Goal: Information Seeking & Learning: Learn about a topic

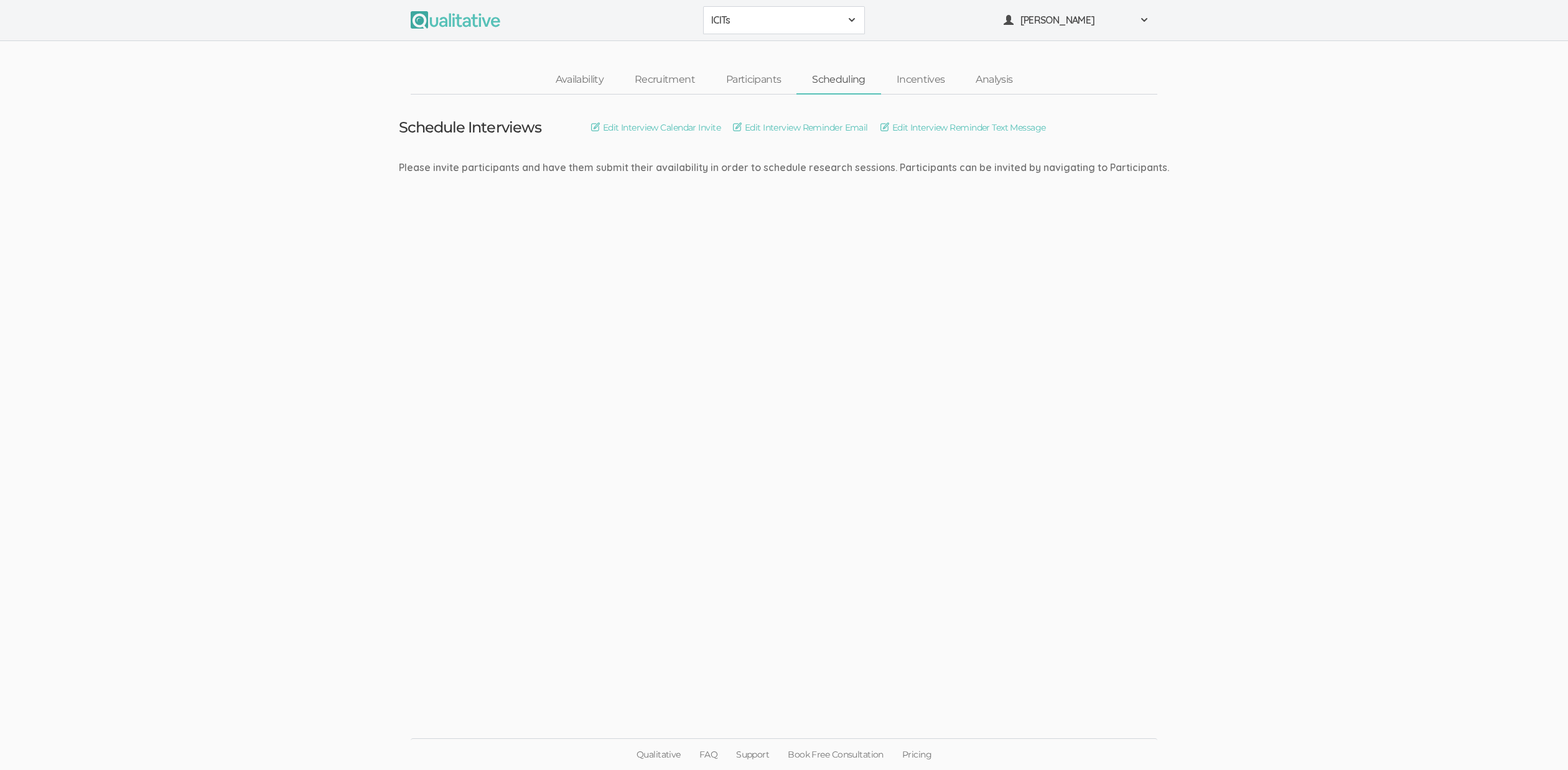
click at [802, 21] on span "ICITs" at bounding box center [776, 20] width 130 height 14
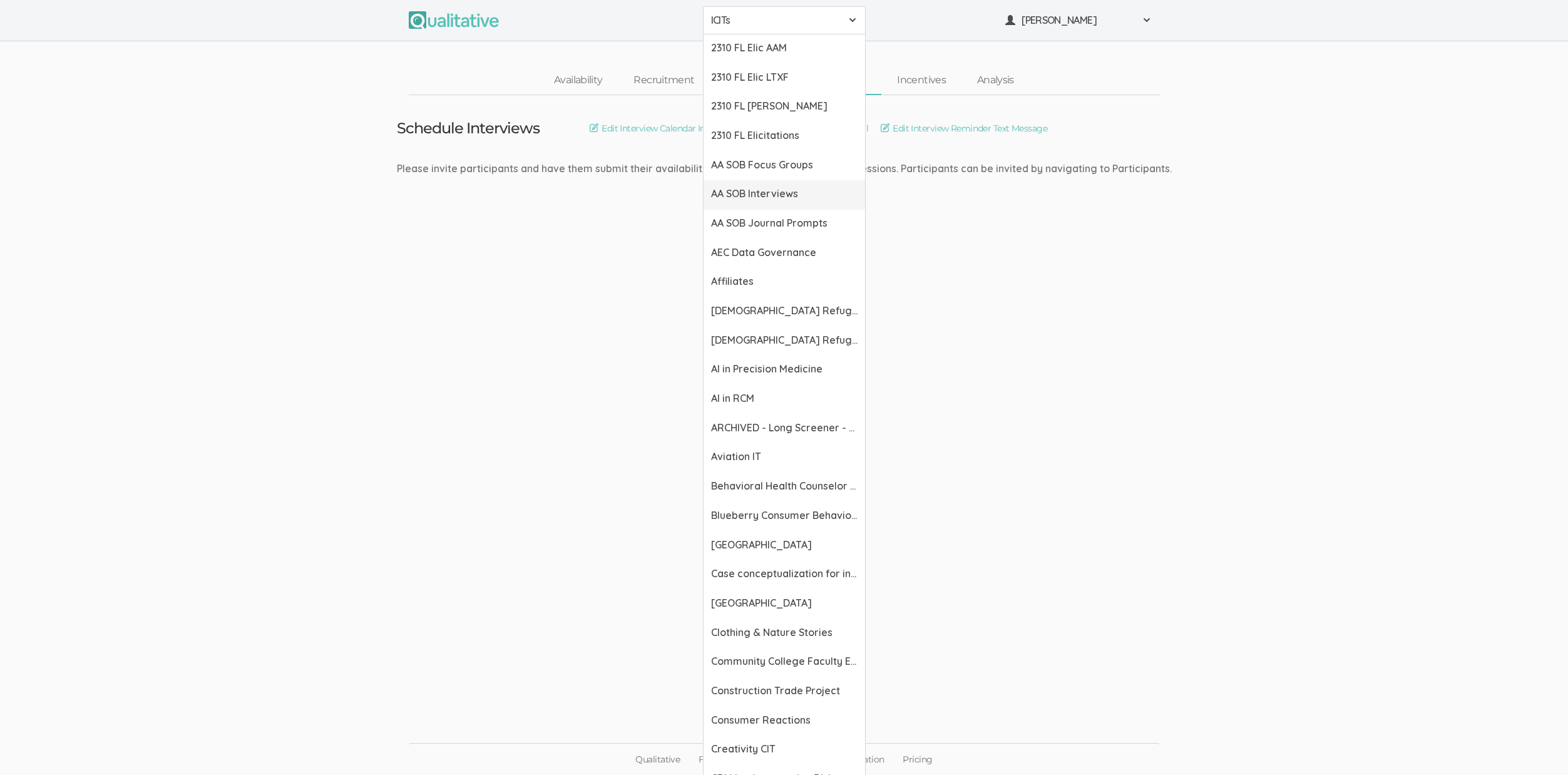
click at [779, 192] on span "AA SOB Interviews" at bounding box center [784, 194] width 146 height 14
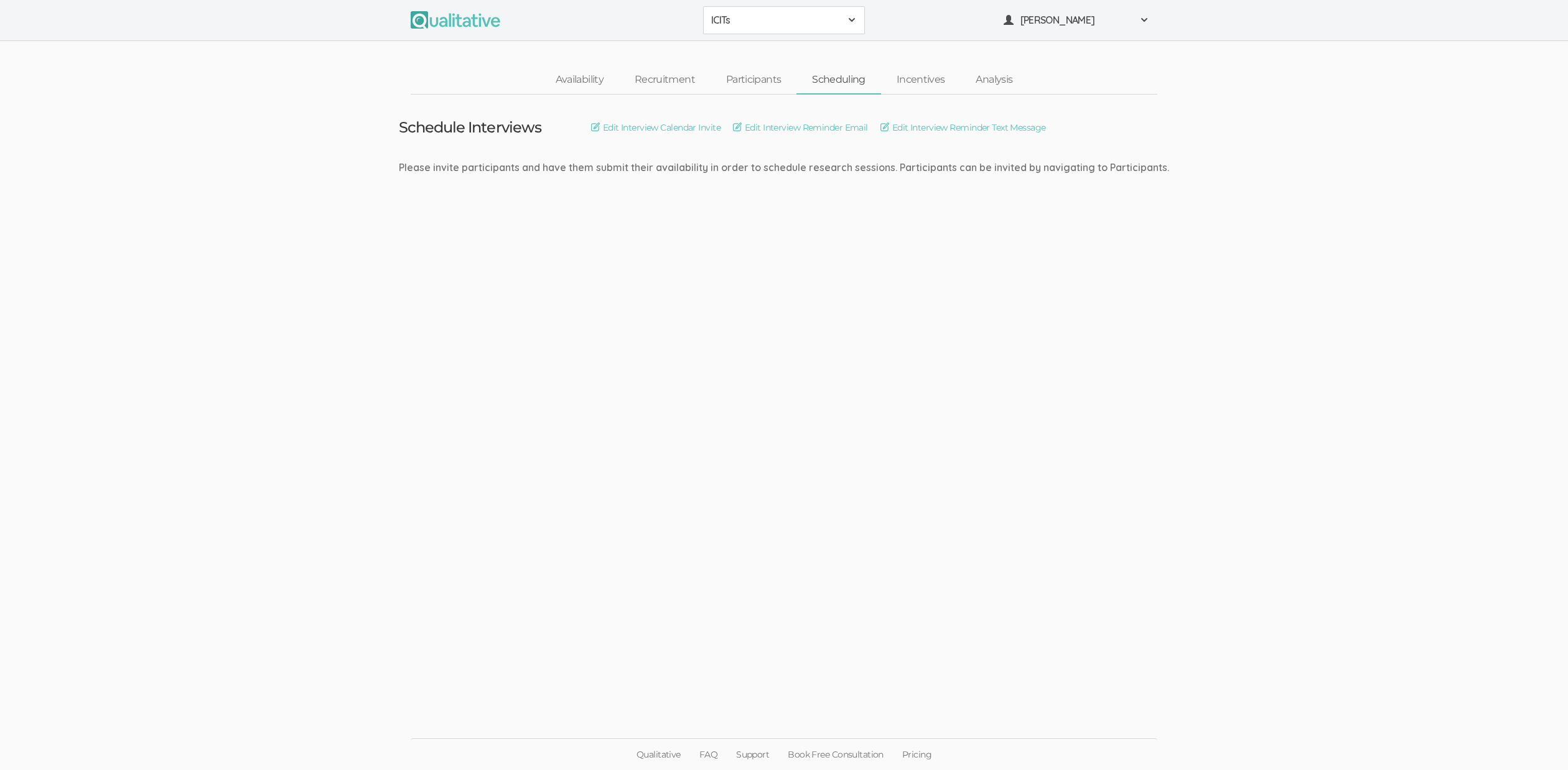
click at [822, 7] on button "ICITs" at bounding box center [784, 20] width 162 height 28
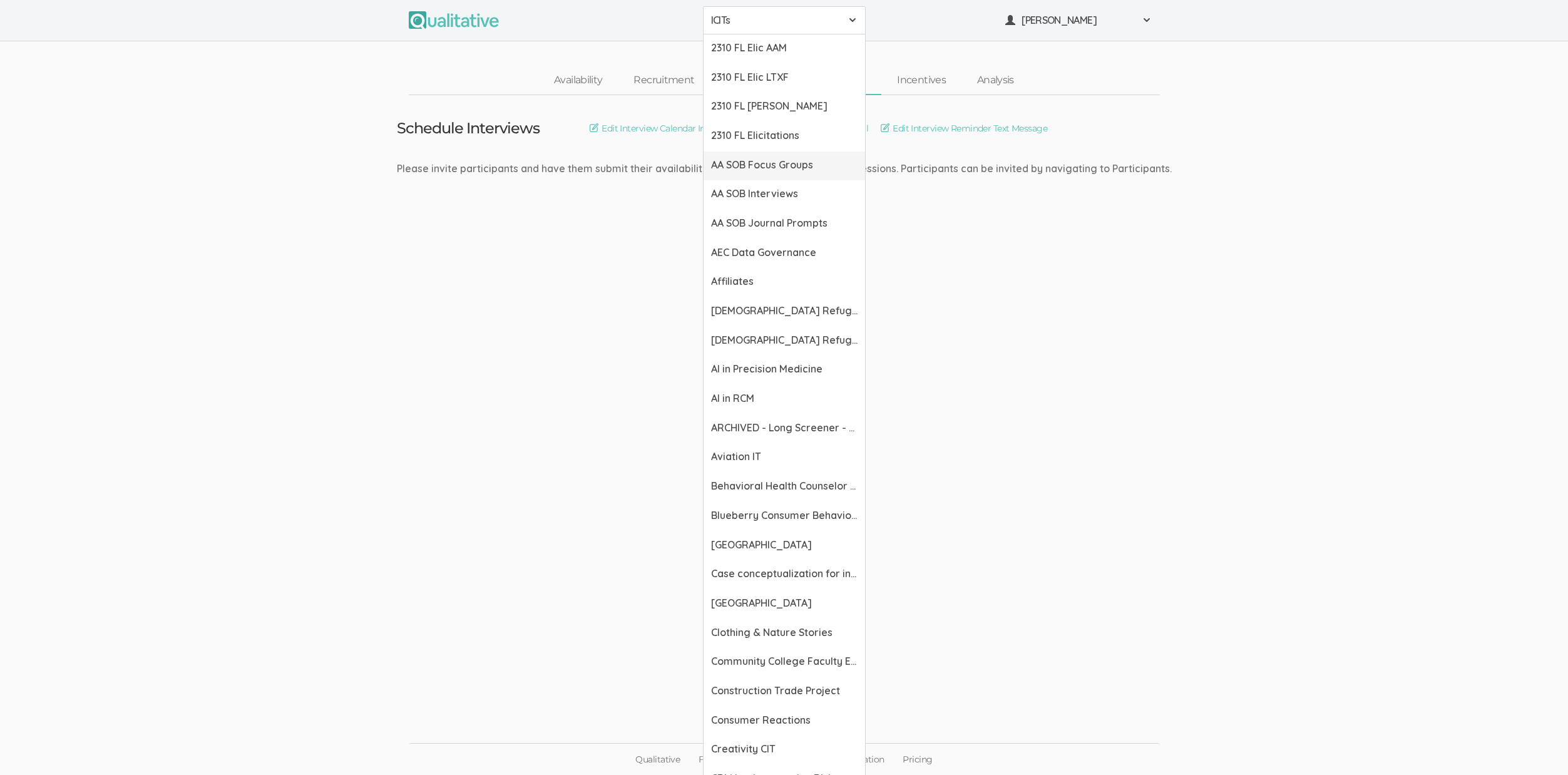
click at [790, 166] on span "AA SOB Focus Groups" at bounding box center [784, 165] width 146 height 14
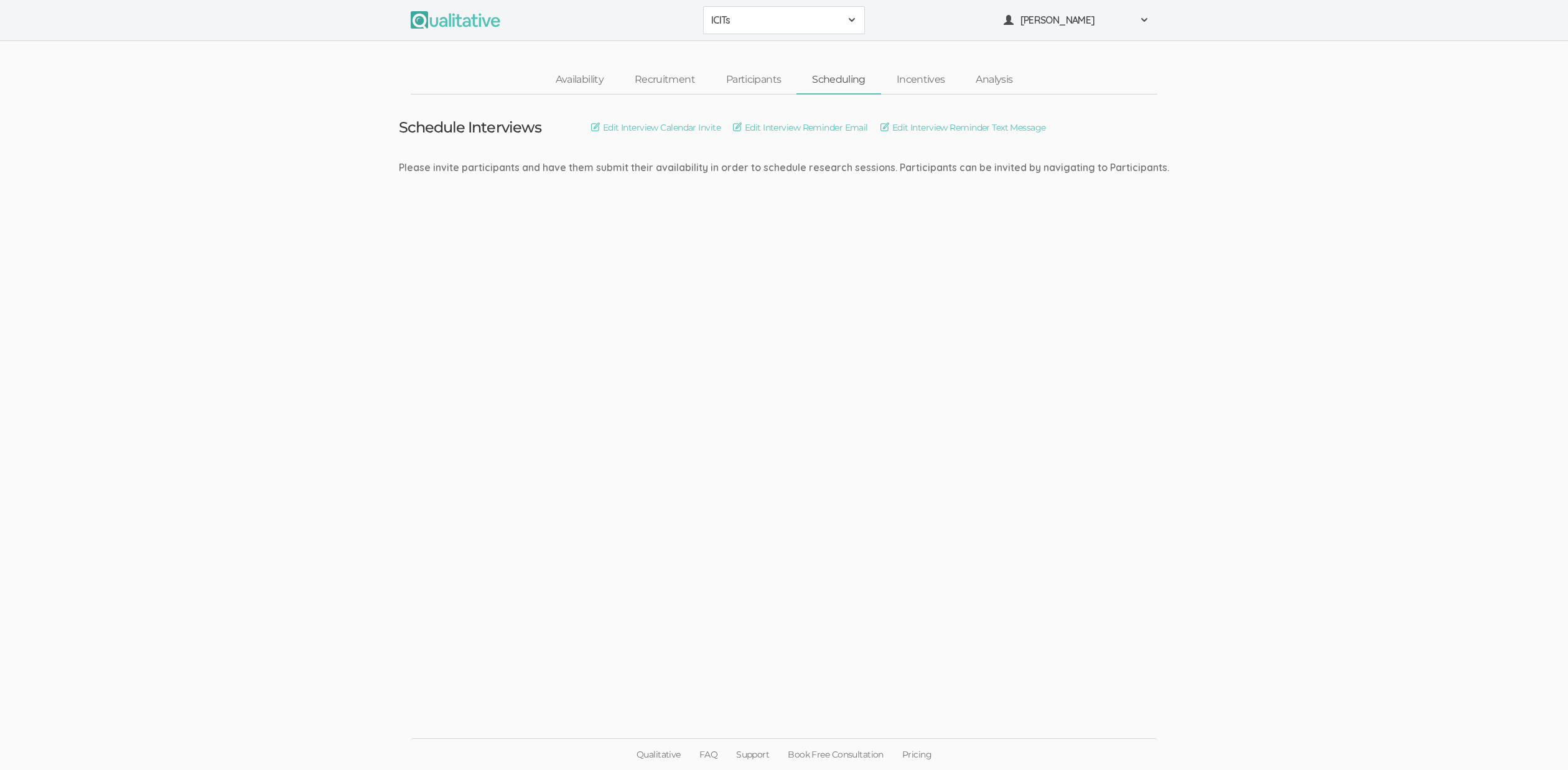
click at [443, 442] on ui-view "Schedule Interviews Edit Interview Calendar Invite Edit Interview Reminder Emai…" at bounding box center [784, 385] width 1568 height 582
click at [367, 234] on ui-view "Schedule Interviews Edit Interview Calendar Invite Edit Interview Reminder Emai…" at bounding box center [784, 385] width 1568 height 582
click at [910, 73] on link "Incentives" at bounding box center [920, 79] width 79 height 26
click at [1000, 77] on link "Analysis" at bounding box center [994, 79] width 68 height 26
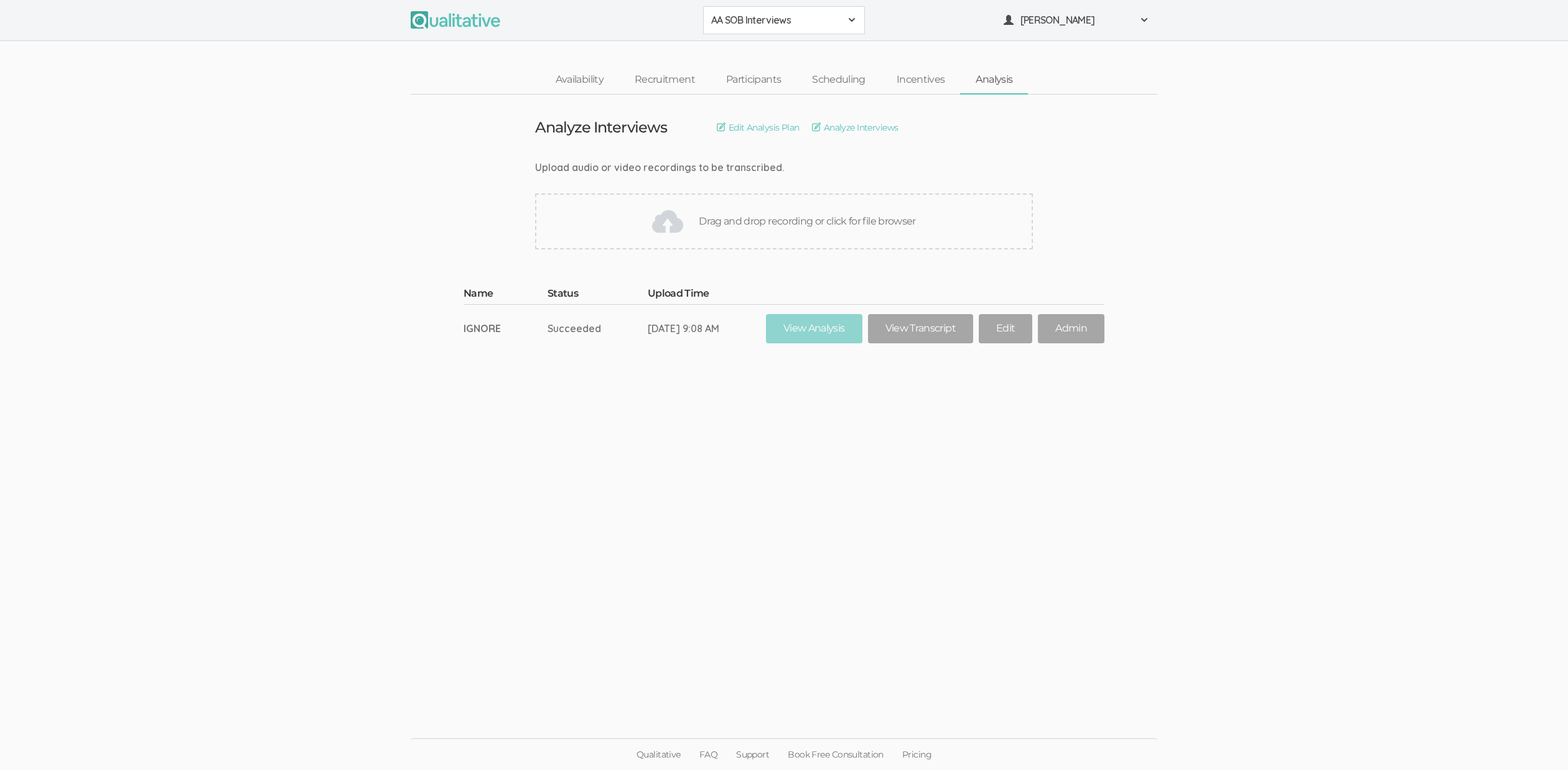
click at [1199, 263] on ui-view "Analyze Interviews Edit Analysis Plan Analyze Interviews Upload audio or video …" at bounding box center [784, 385] width 1568 height 582
click at [933, 328] on link "View Transcript" at bounding box center [920, 328] width 105 height 29
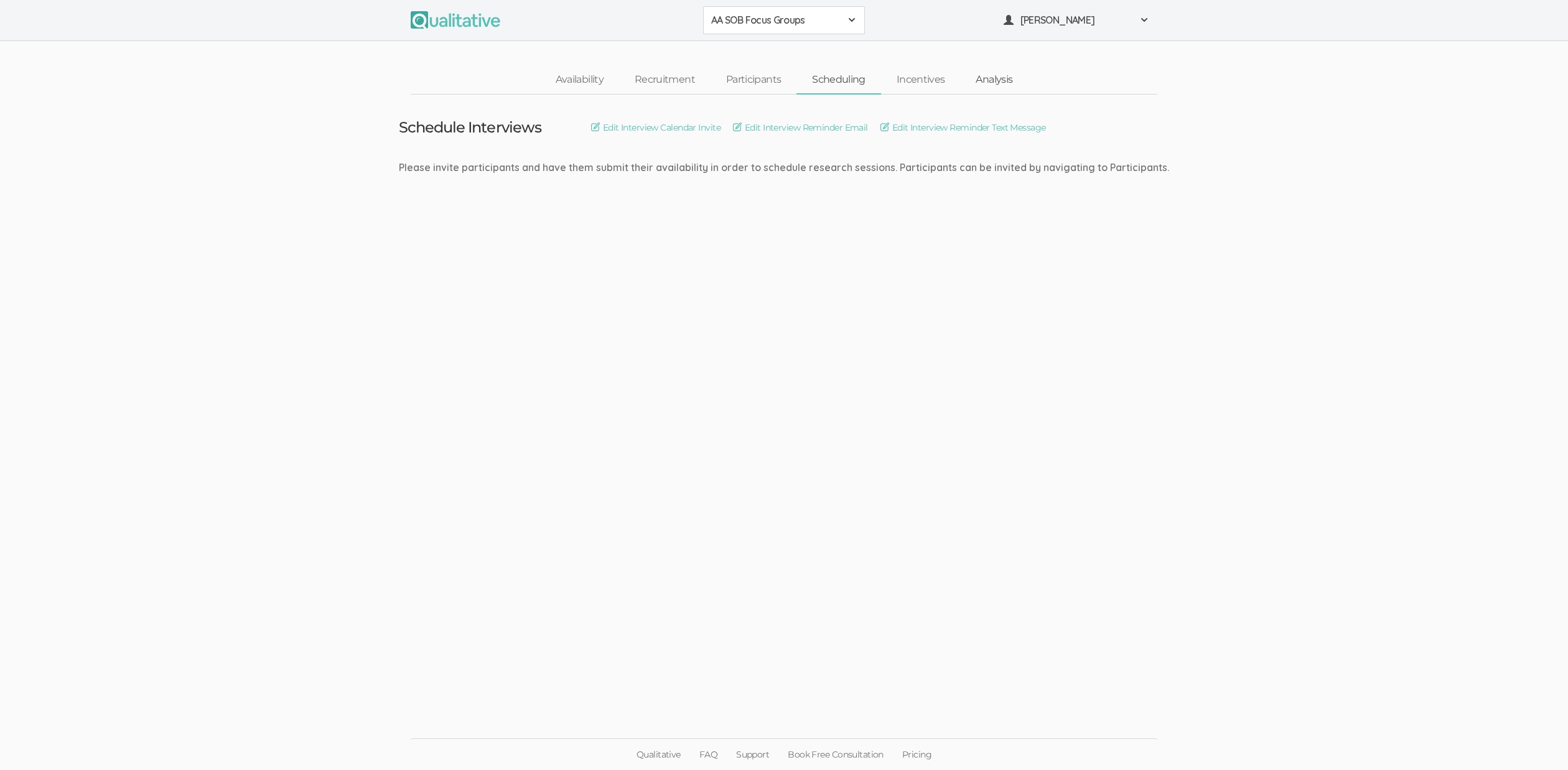
click at [1000, 77] on link "Analysis" at bounding box center [994, 79] width 68 height 26
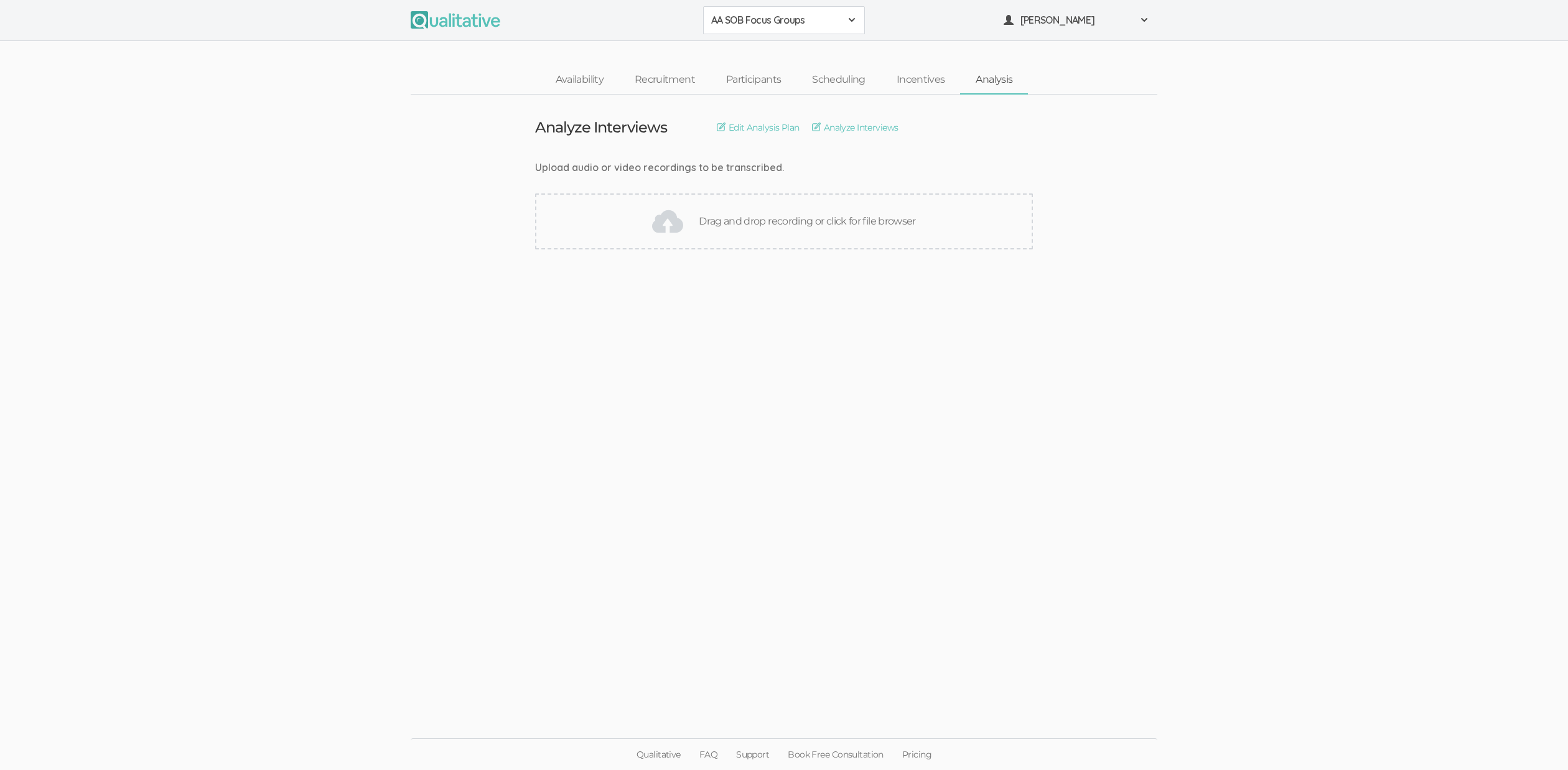
click at [1179, 264] on ui-view "Analyze Interviews Edit Analysis Plan Analyze Interviews Upload audio or video …" at bounding box center [784, 385] width 1568 height 582
